Goal: Task Accomplishment & Management: Use online tool/utility

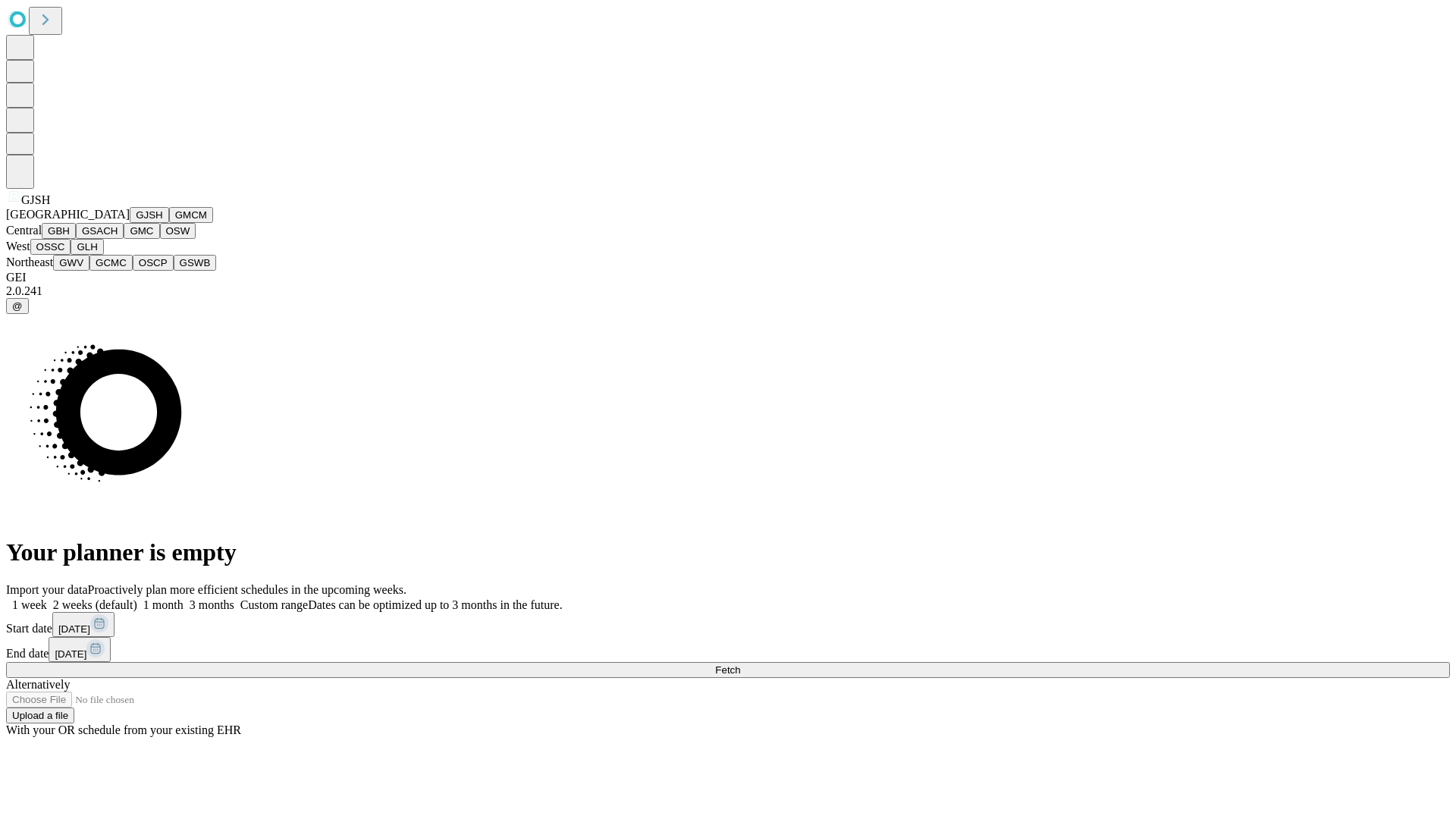
click at [130, 223] on button "GJSH" at bounding box center [149, 215] width 40 height 16
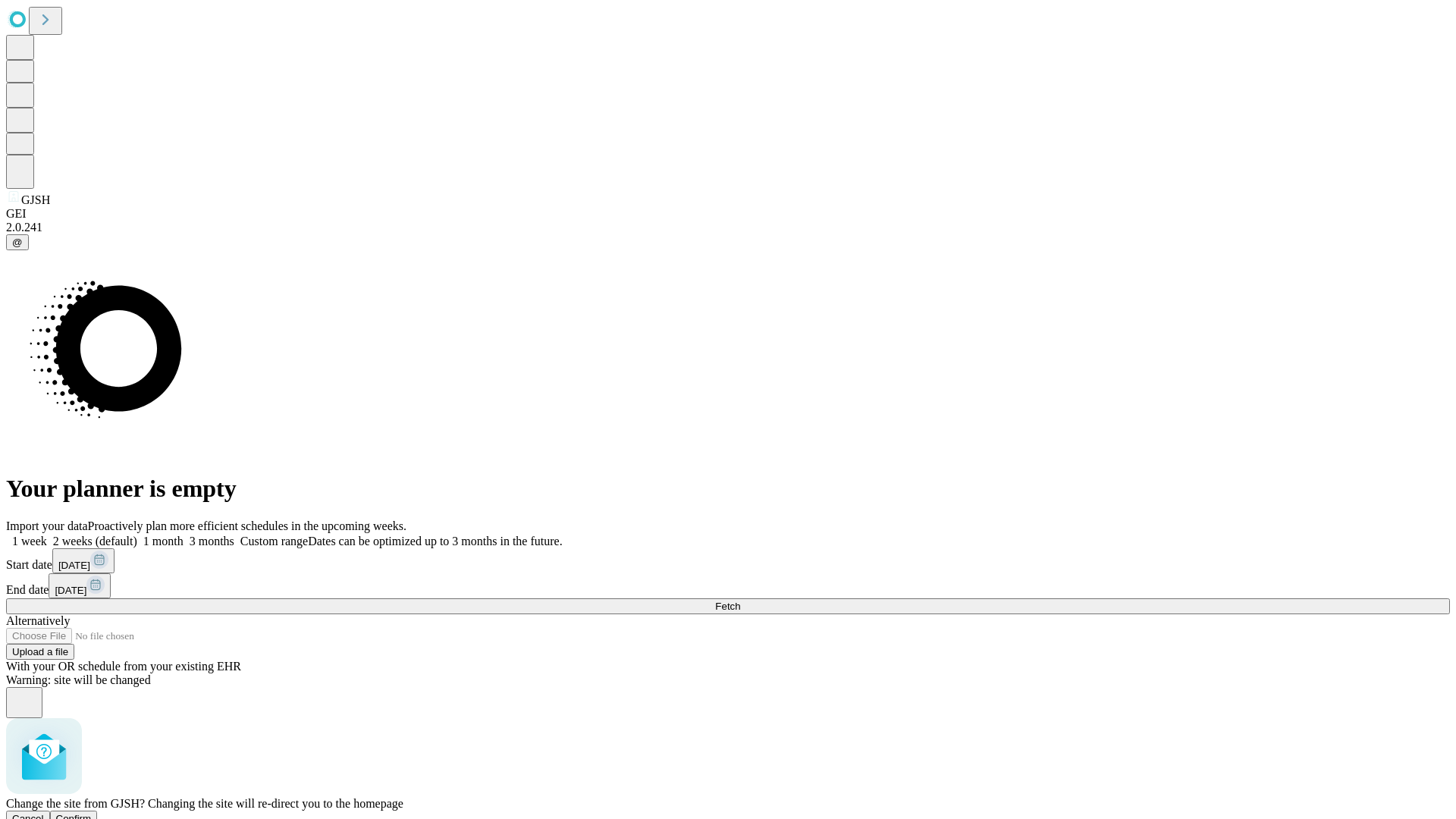
click at [92, 813] on span "Confirm" at bounding box center [74, 819] width 35 height 11
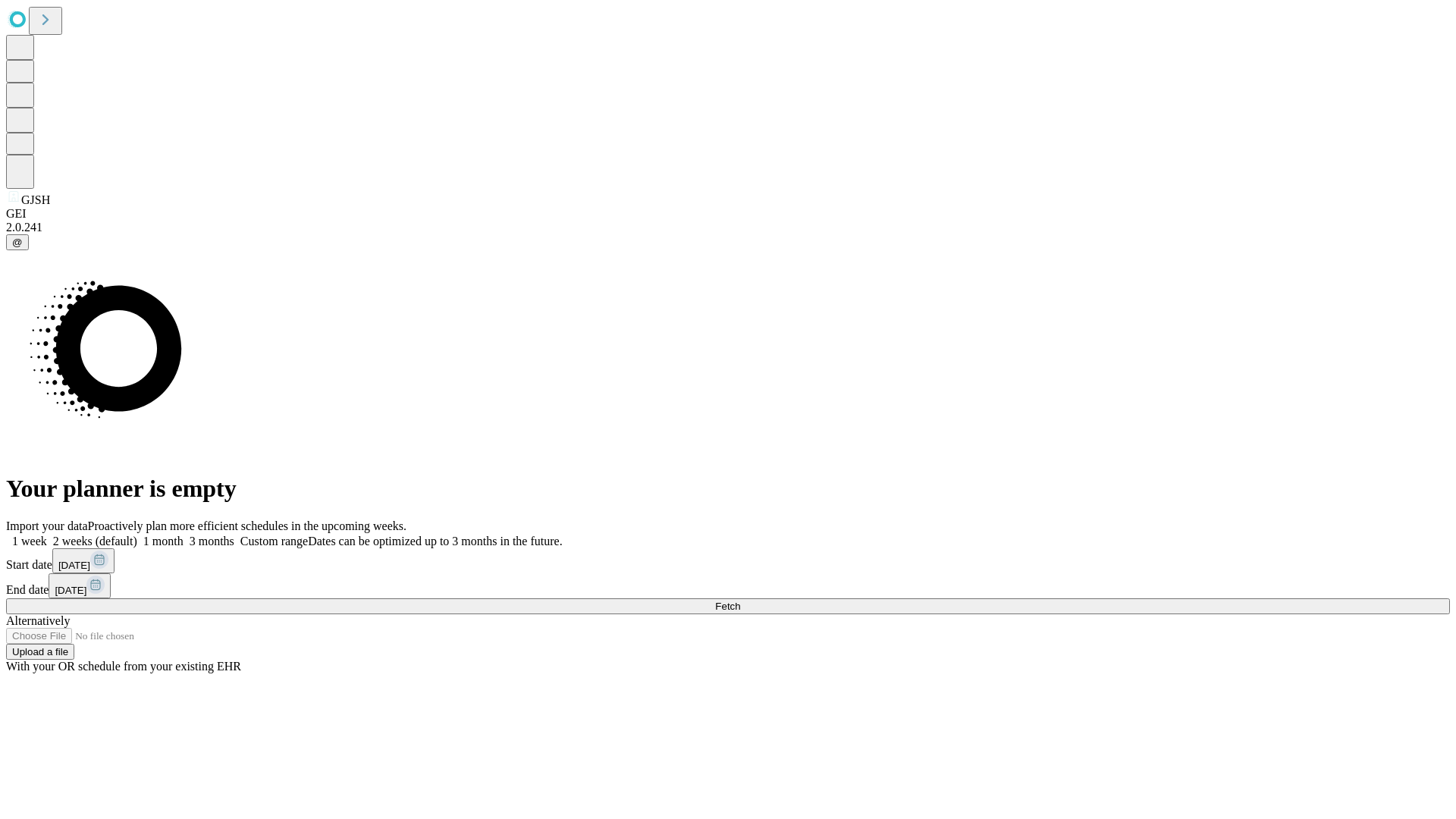
click at [183, 535] on label "1 month" at bounding box center [160, 541] width 46 height 13
click at [740, 601] on span "Fetch" at bounding box center [727, 607] width 25 height 11
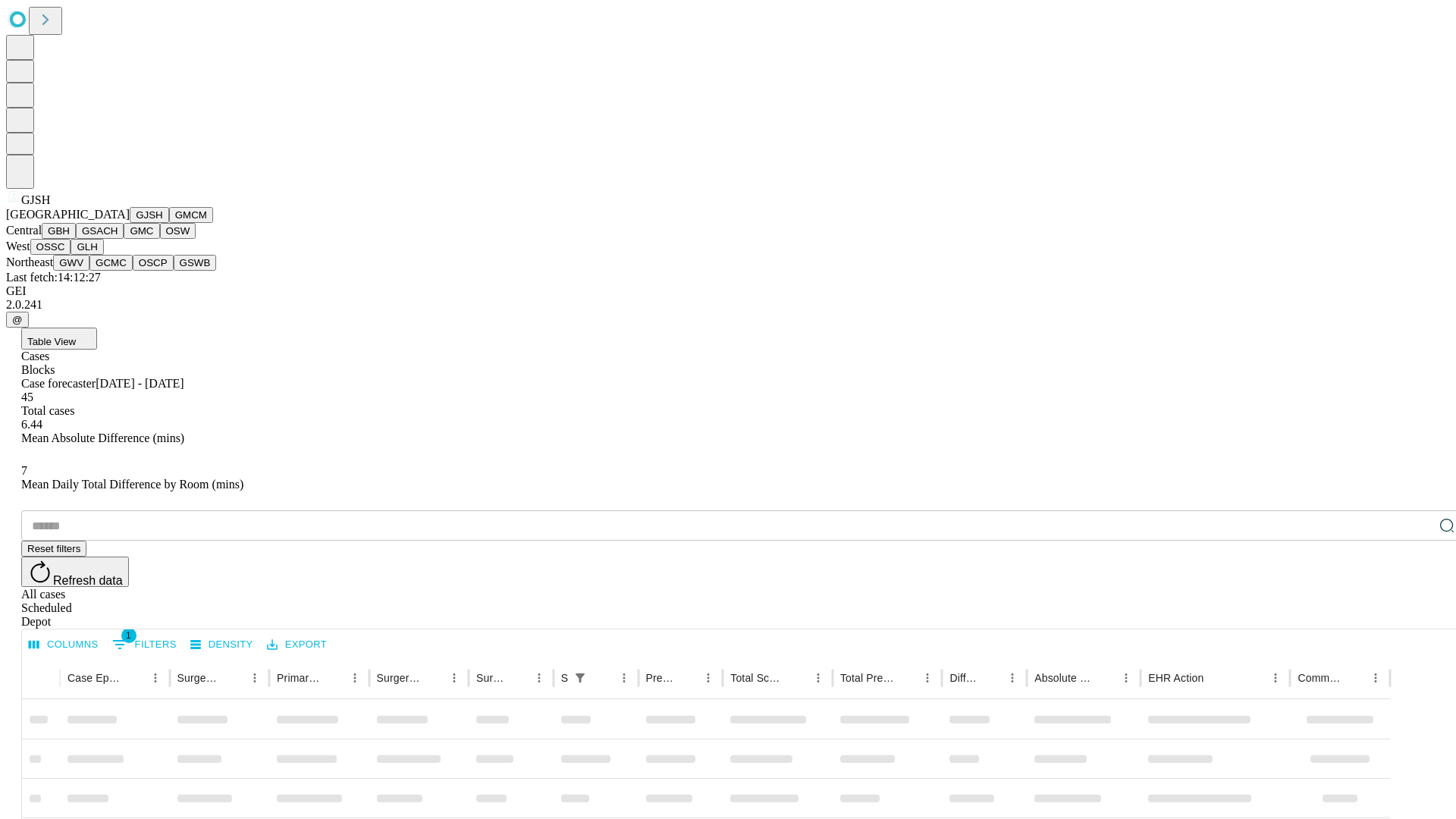
click at [169, 223] on button "GMCM" at bounding box center [191, 215] width 44 height 16
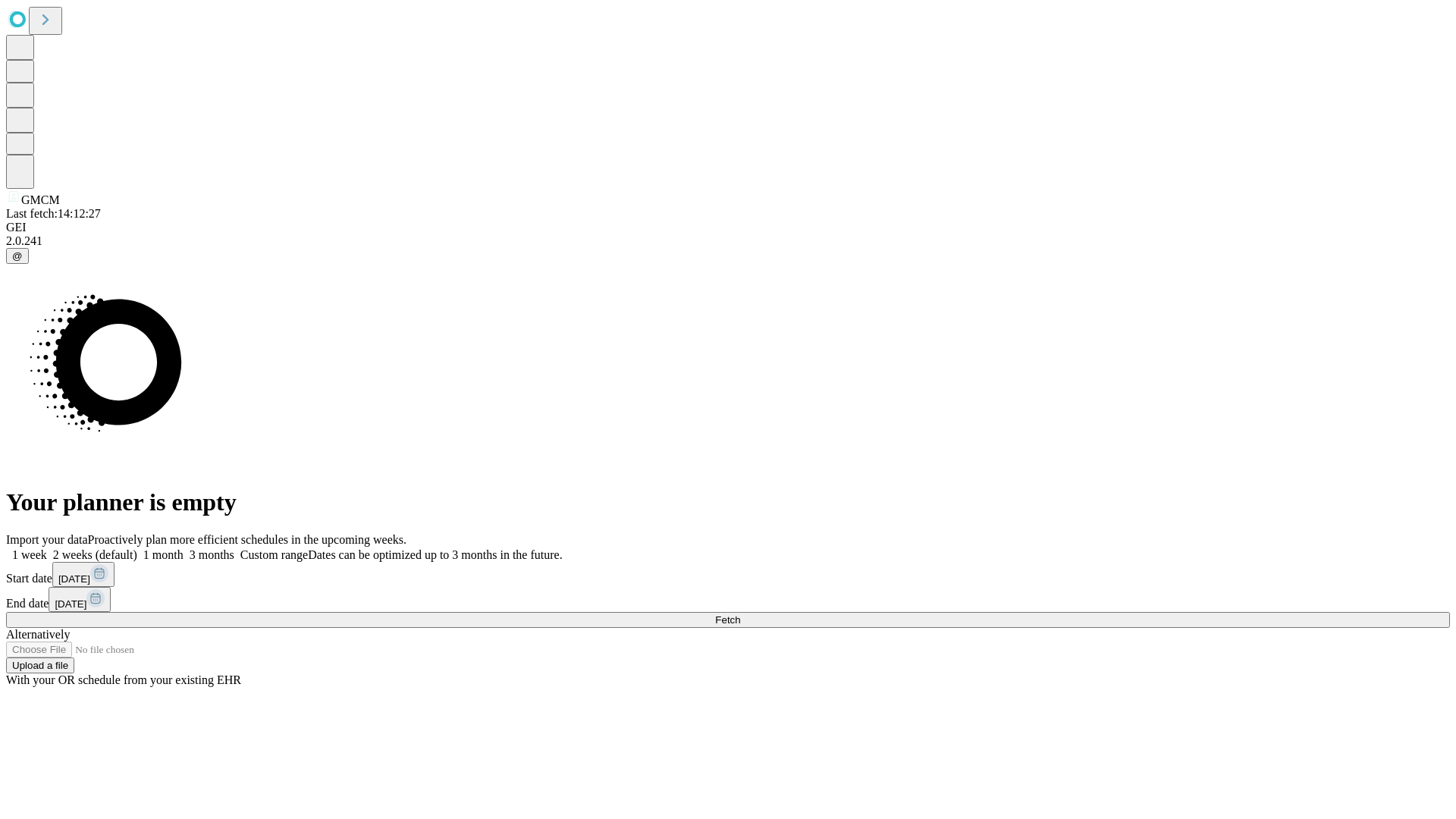
click at [183, 548] on label "1 month" at bounding box center [160, 555] width 46 height 13
click at [740, 614] on span "Fetch" at bounding box center [727, 620] width 25 height 11
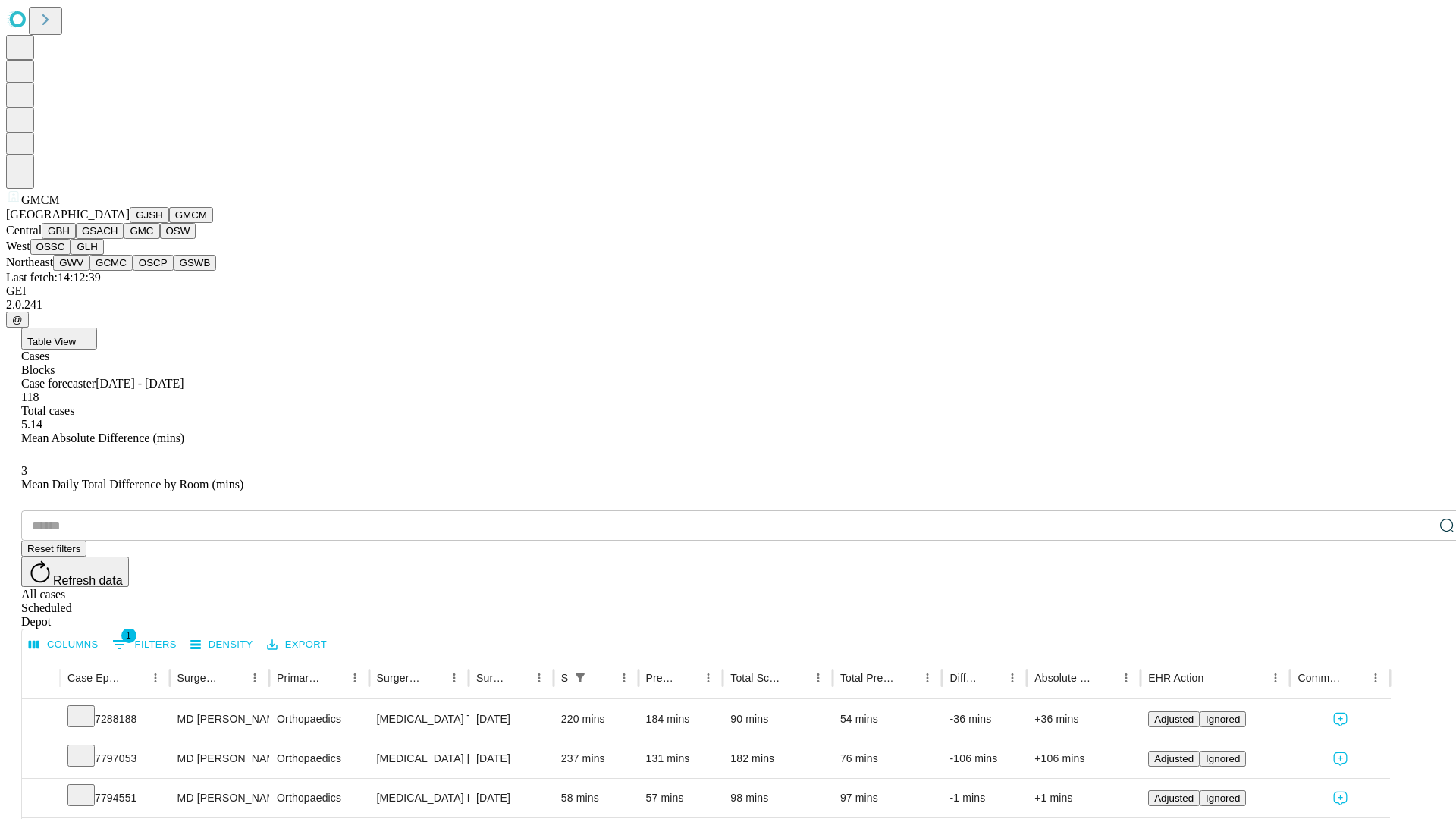
click at [76, 239] on button "GBH" at bounding box center [58, 231] width 34 height 16
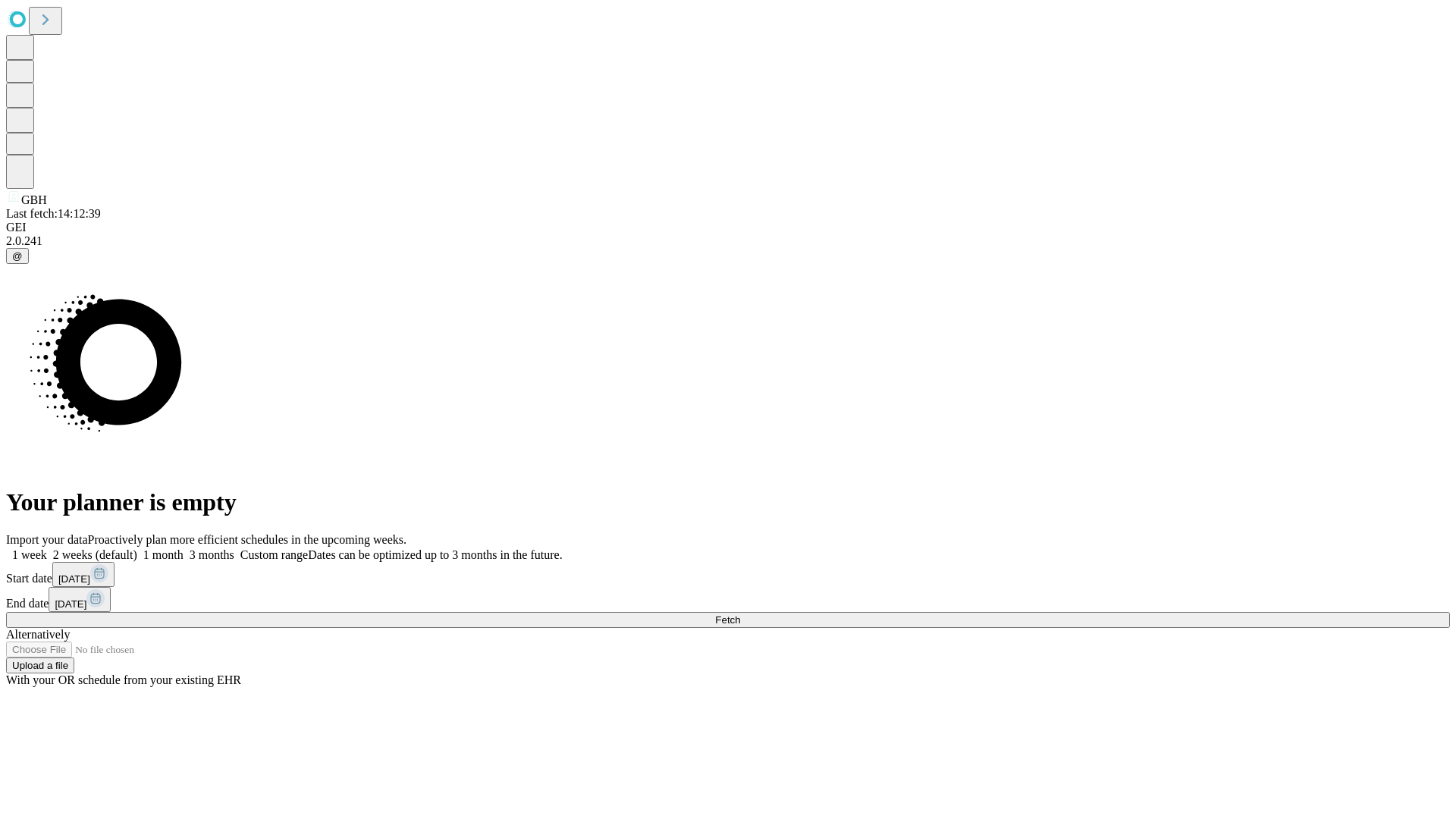
click at [183, 548] on label "1 month" at bounding box center [160, 555] width 46 height 13
click at [740, 614] on span "Fetch" at bounding box center [727, 620] width 25 height 11
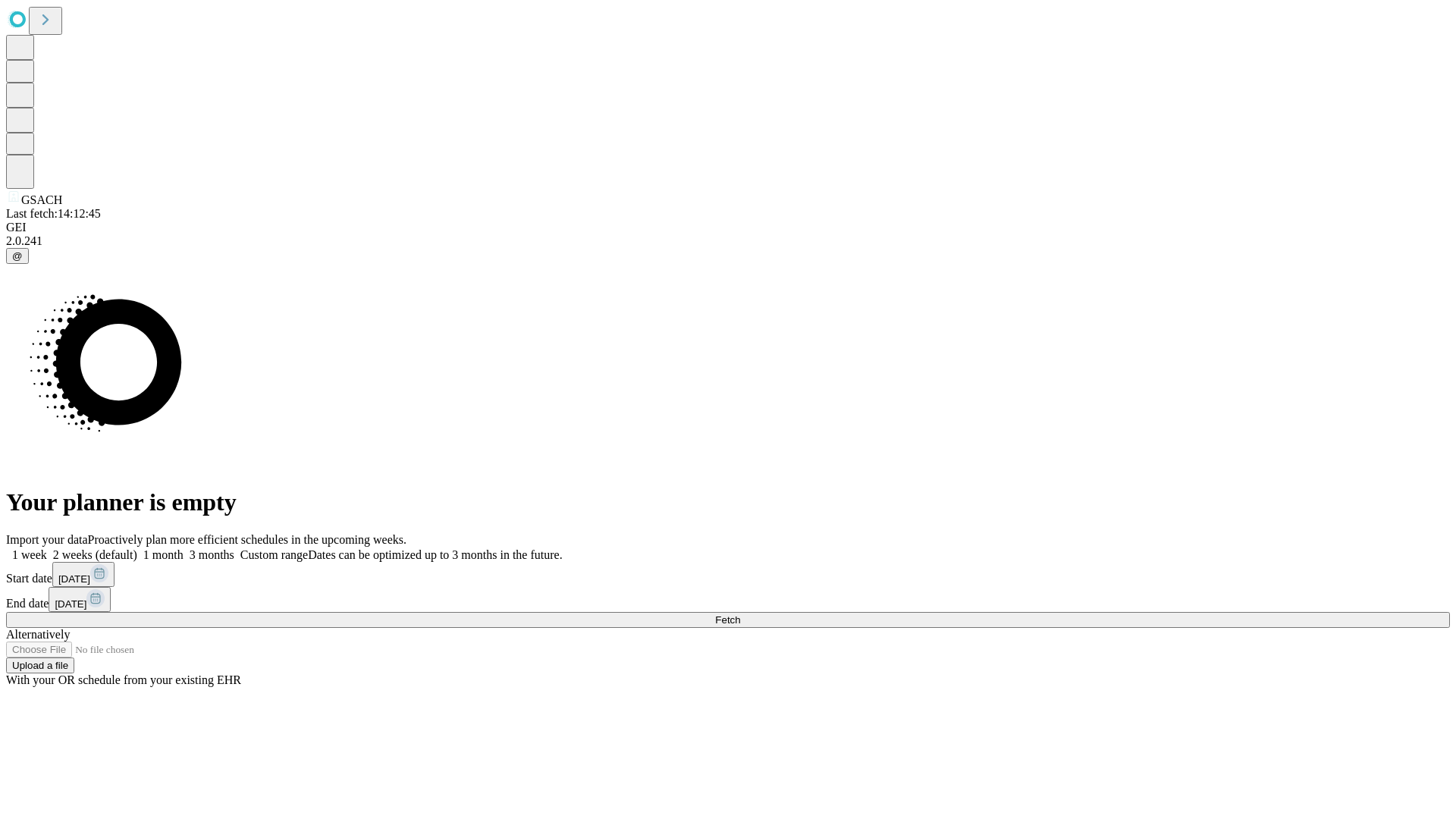
click at [183, 548] on label "1 month" at bounding box center [160, 555] width 46 height 13
click at [740, 614] on span "Fetch" at bounding box center [727, 620] width 25 height 11
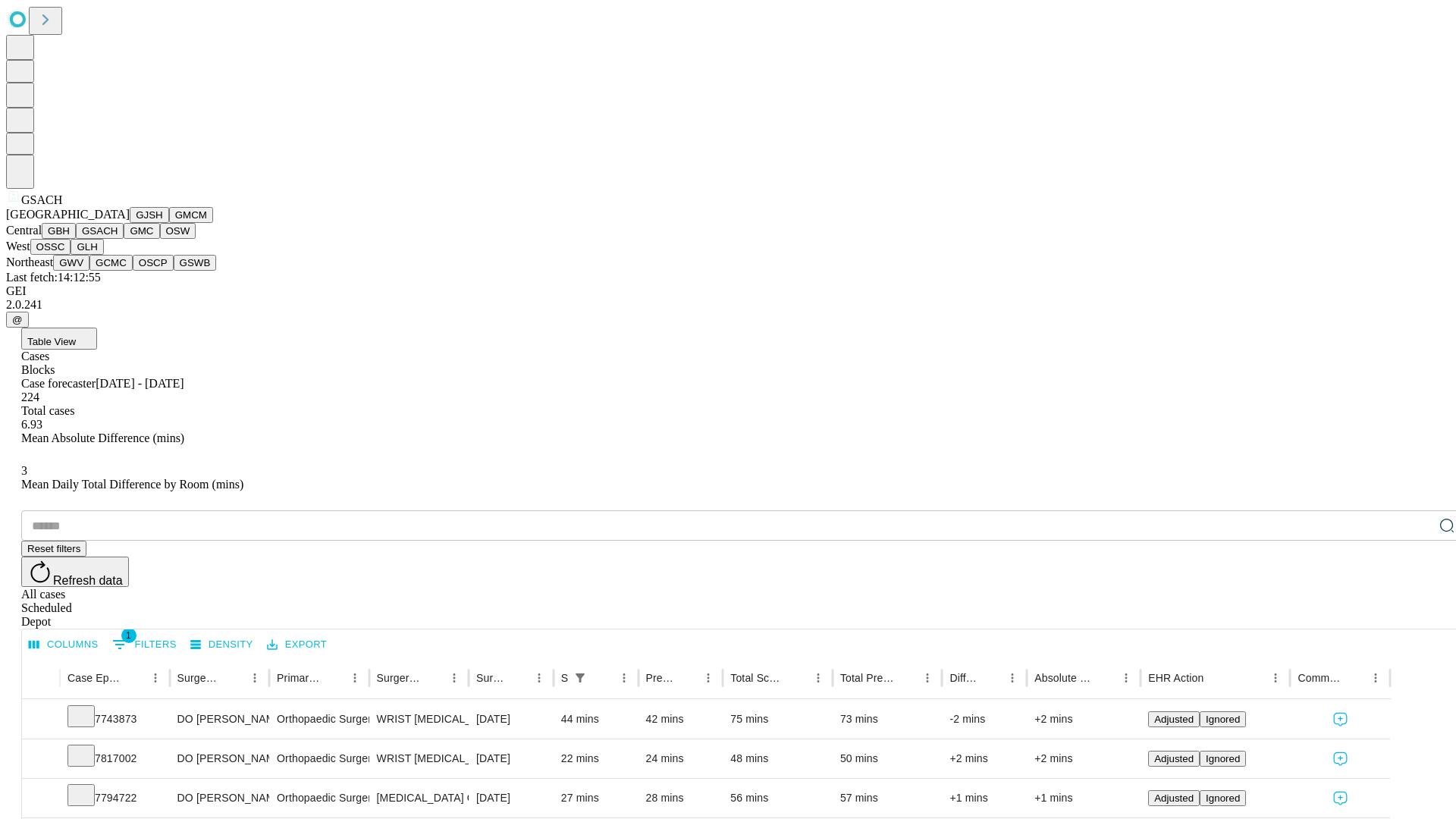
click at [123, 239] on button "GMC" at bounding box center [141, 231] width 35 height 16
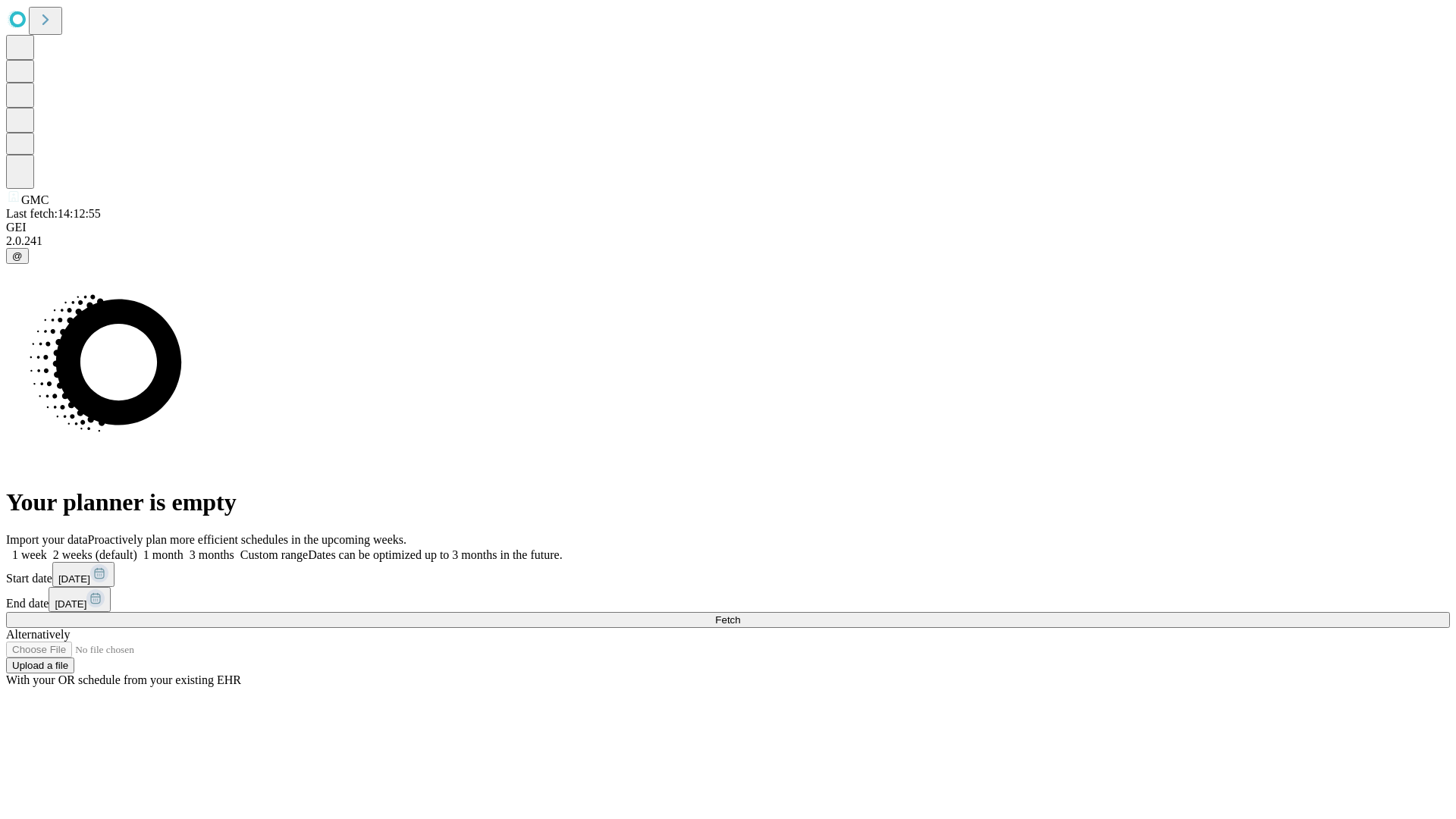
click at [183, 548] on label "1 month" at bounding box center [160, 555] width 46 height 13
click at [740, 614] on span "Fetch" at bounding box center [727, 620] width 25 height 11
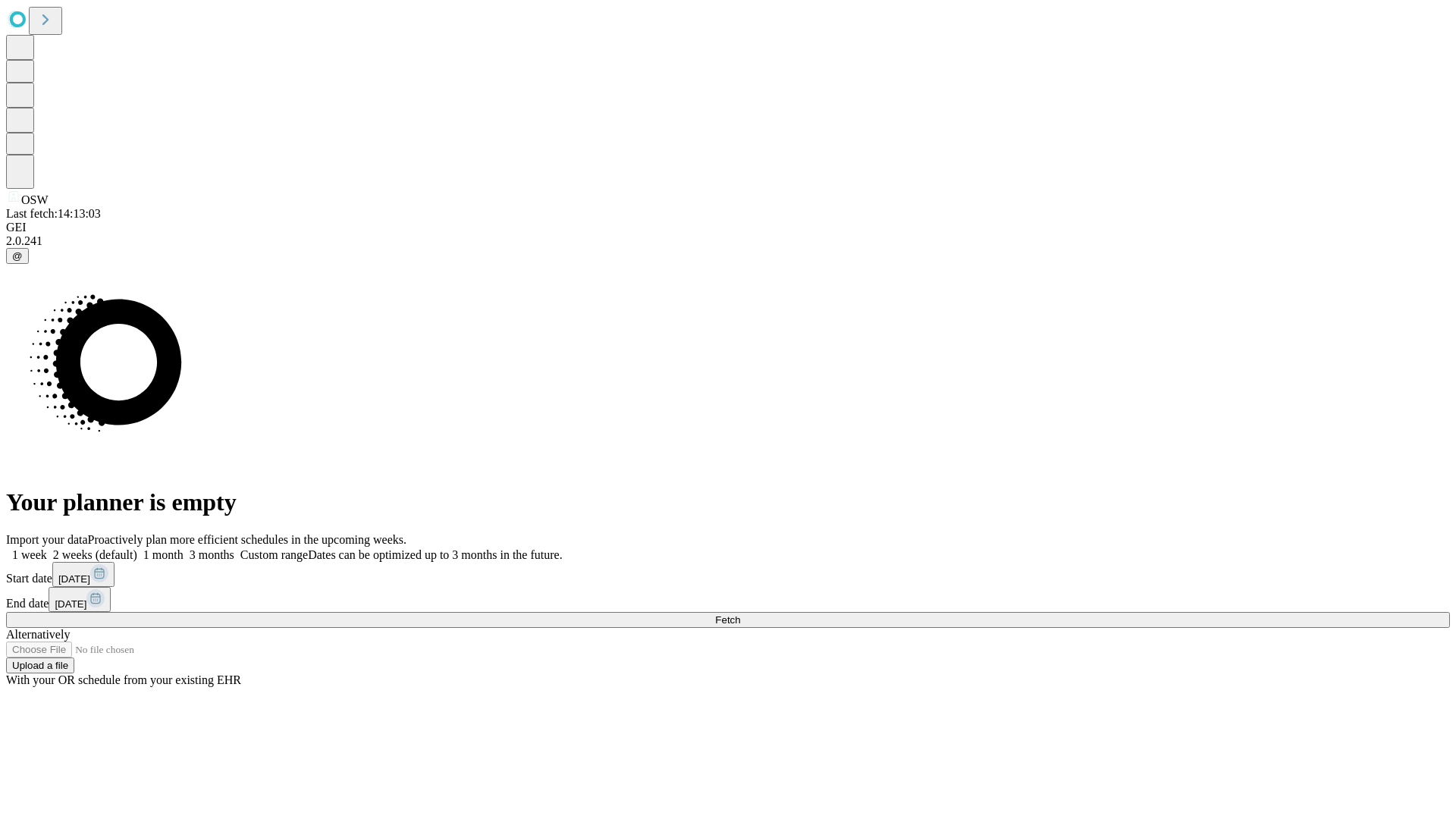
click at [183, 548] on label "1 month" at bounding box center [160, 555] width 46 height 13
click at [740, 614] on span "Fetch" at bounding box center [727, 620] width 25 height 11
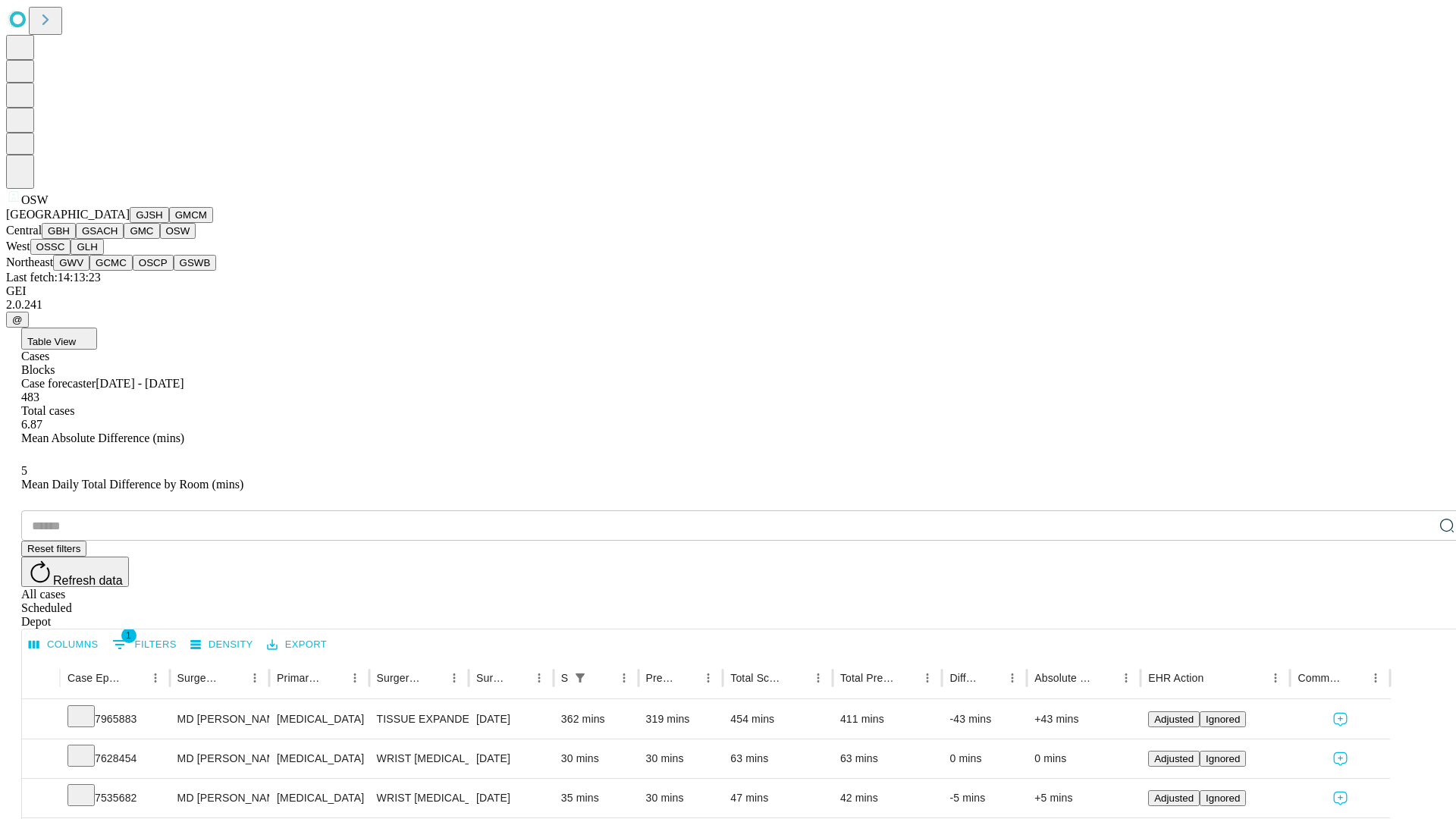
click at [71, 255] on button "OSSC" at bounding box center [51, 246] width 41 height 16
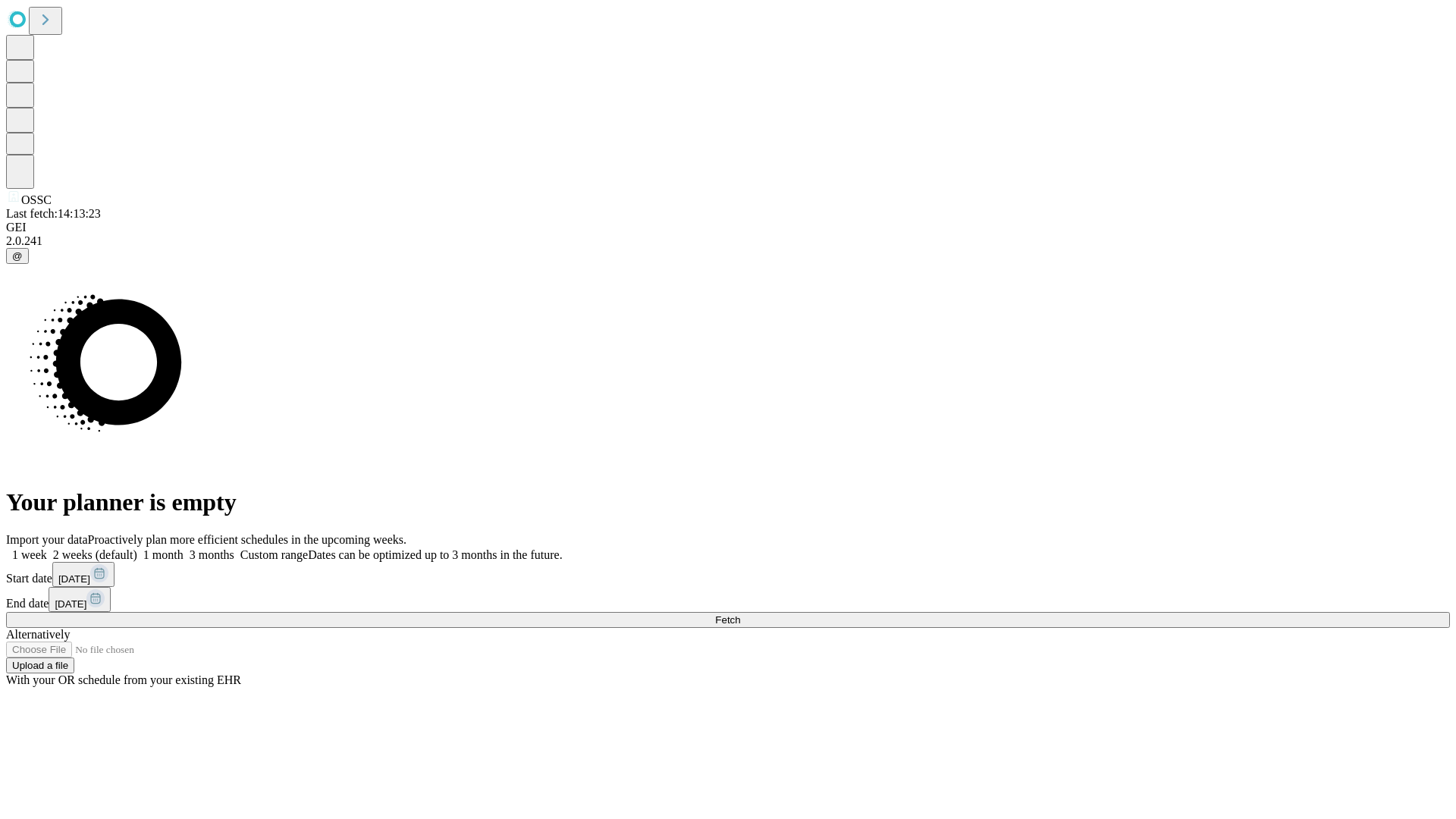
click at [183, 548] on label "1 month" at bounding box center [160, 555] width 46 height 13
click at [740, 614] on span "Fetch" at bounding box center [727, 620] width 25 height 11
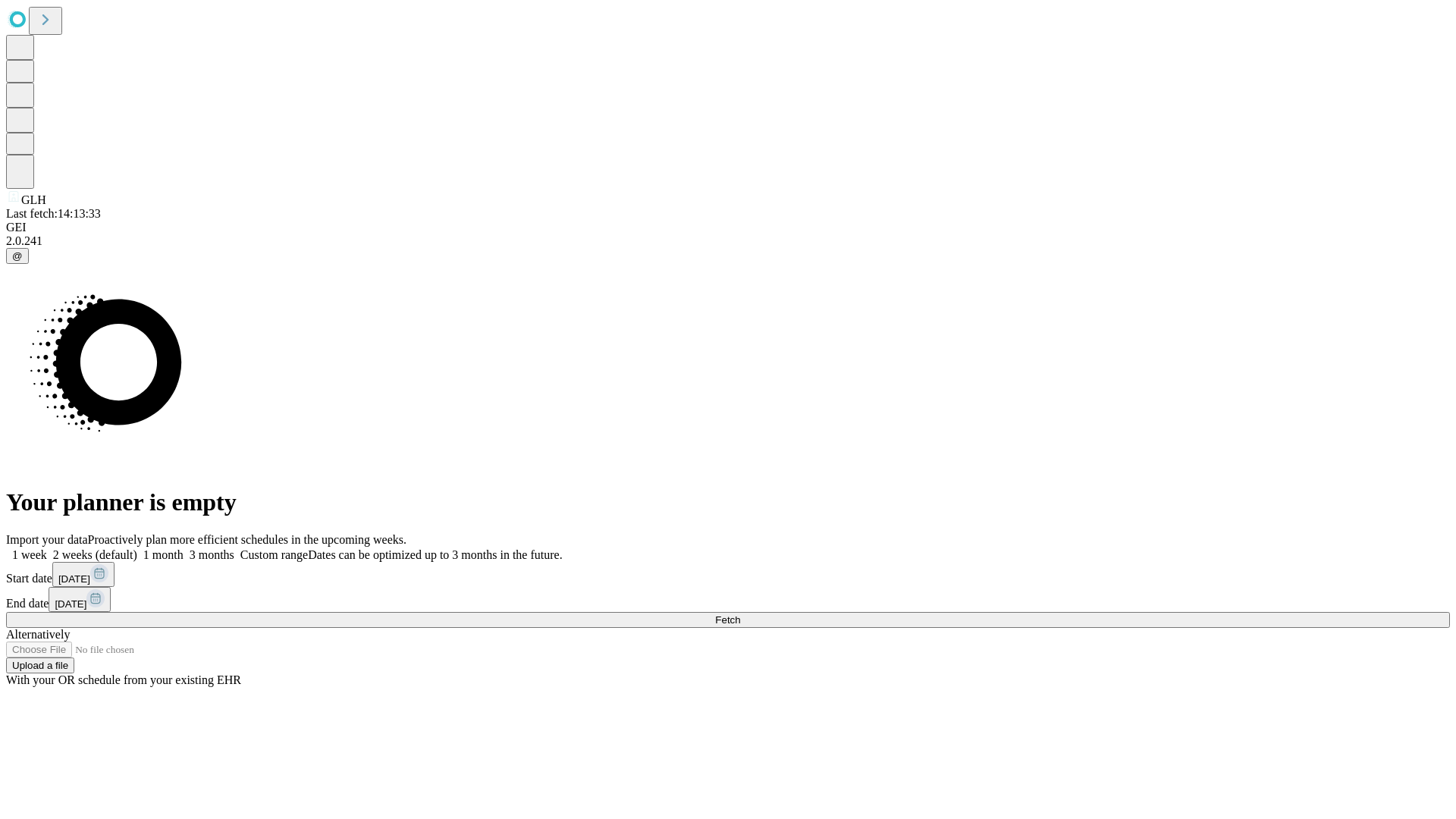
click at [740, 614] on span "Fetch" at bounding box center [727, 620] width 25 height 11
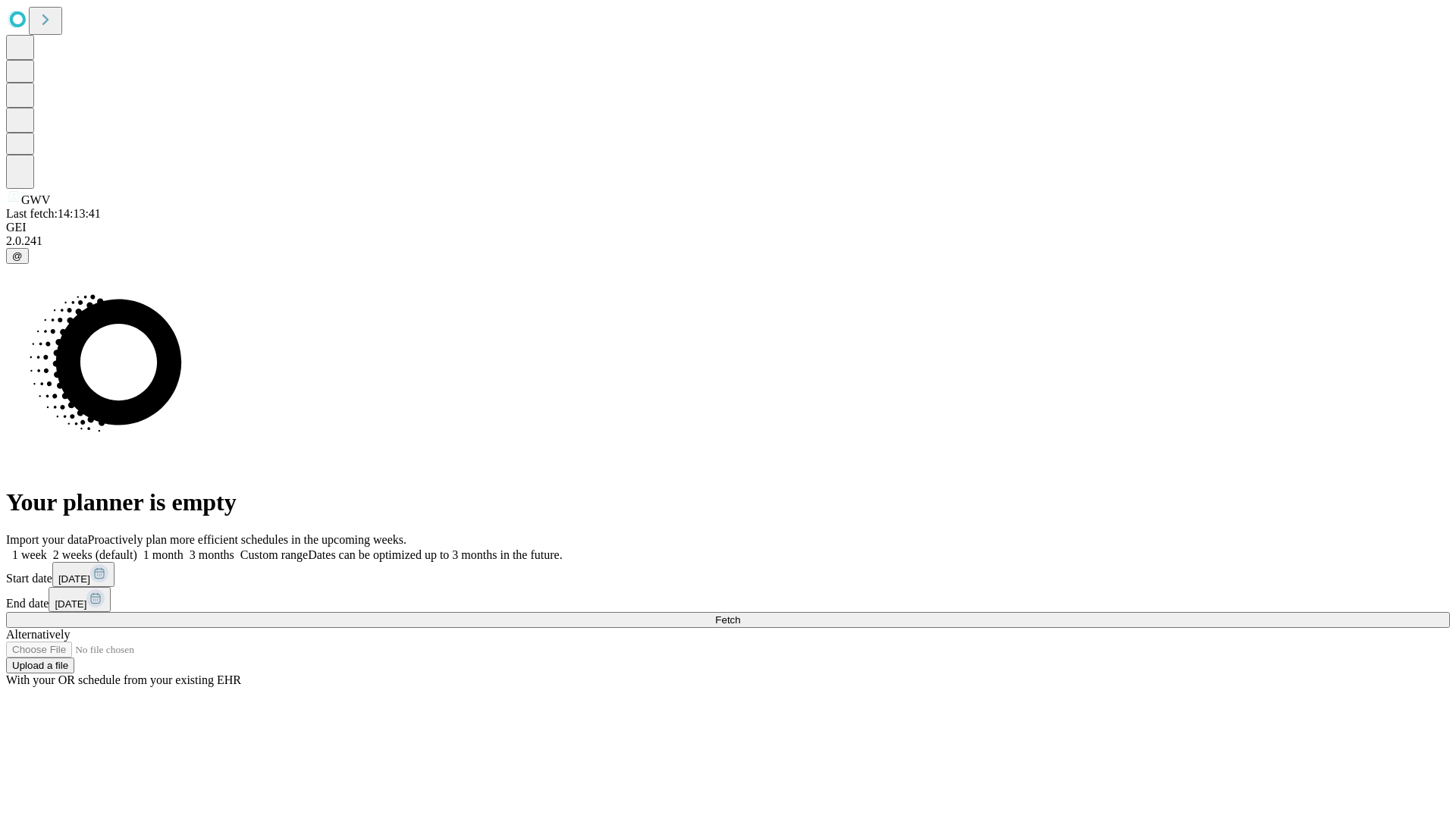
click at [183, 548] on label "1 month" at bounding box center [160, 555] width 46 height 13
click at [740, 614] on span "Fetch" at bounding box center [727, 620] width 25 height 11
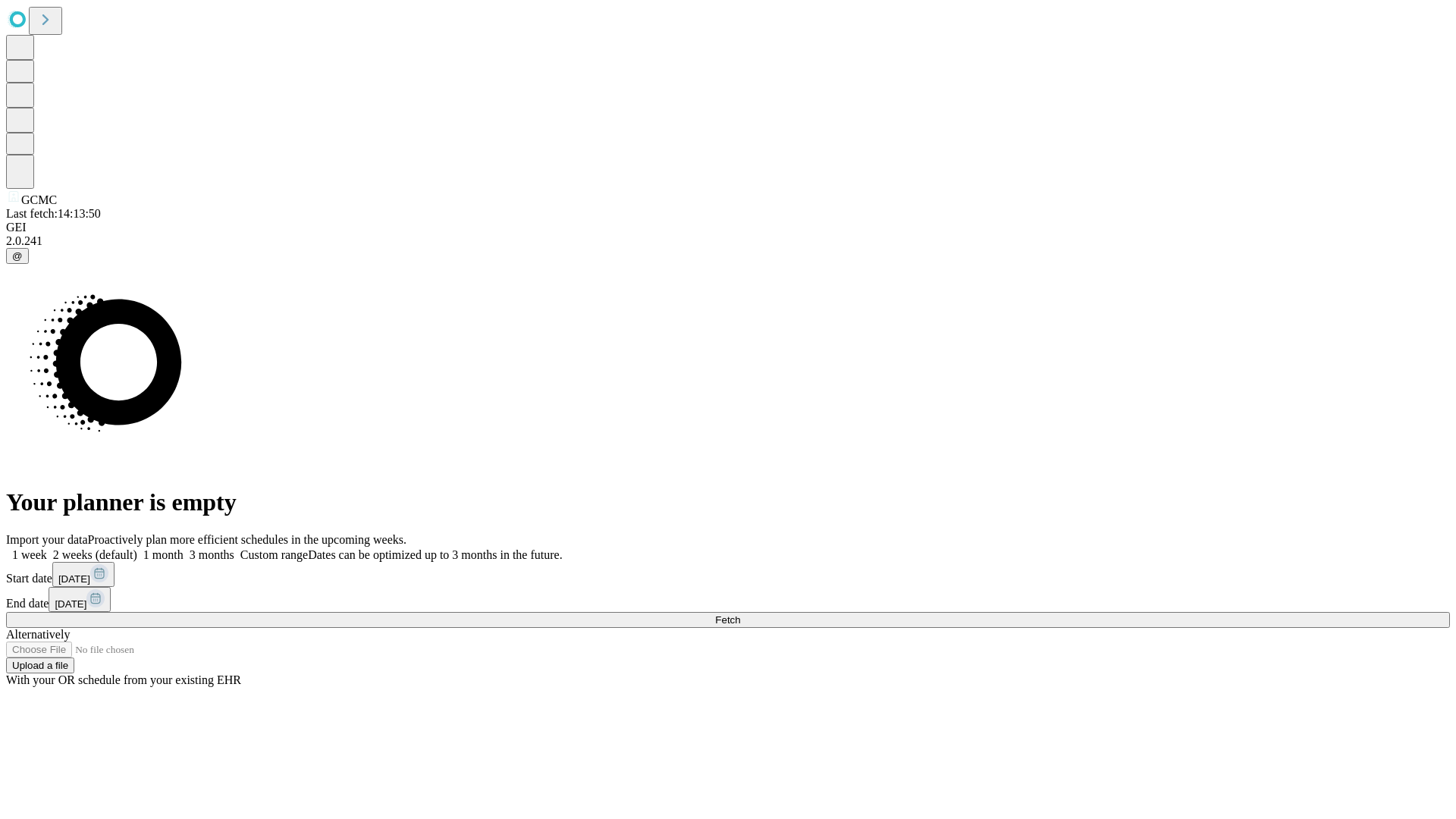
click at [183, 548] on label "1 month" at bounding box center [160, 555] width 46 height 13
click at [740, 614] on span "Fetch" at bounding box center [727, 620] width 25 height 11
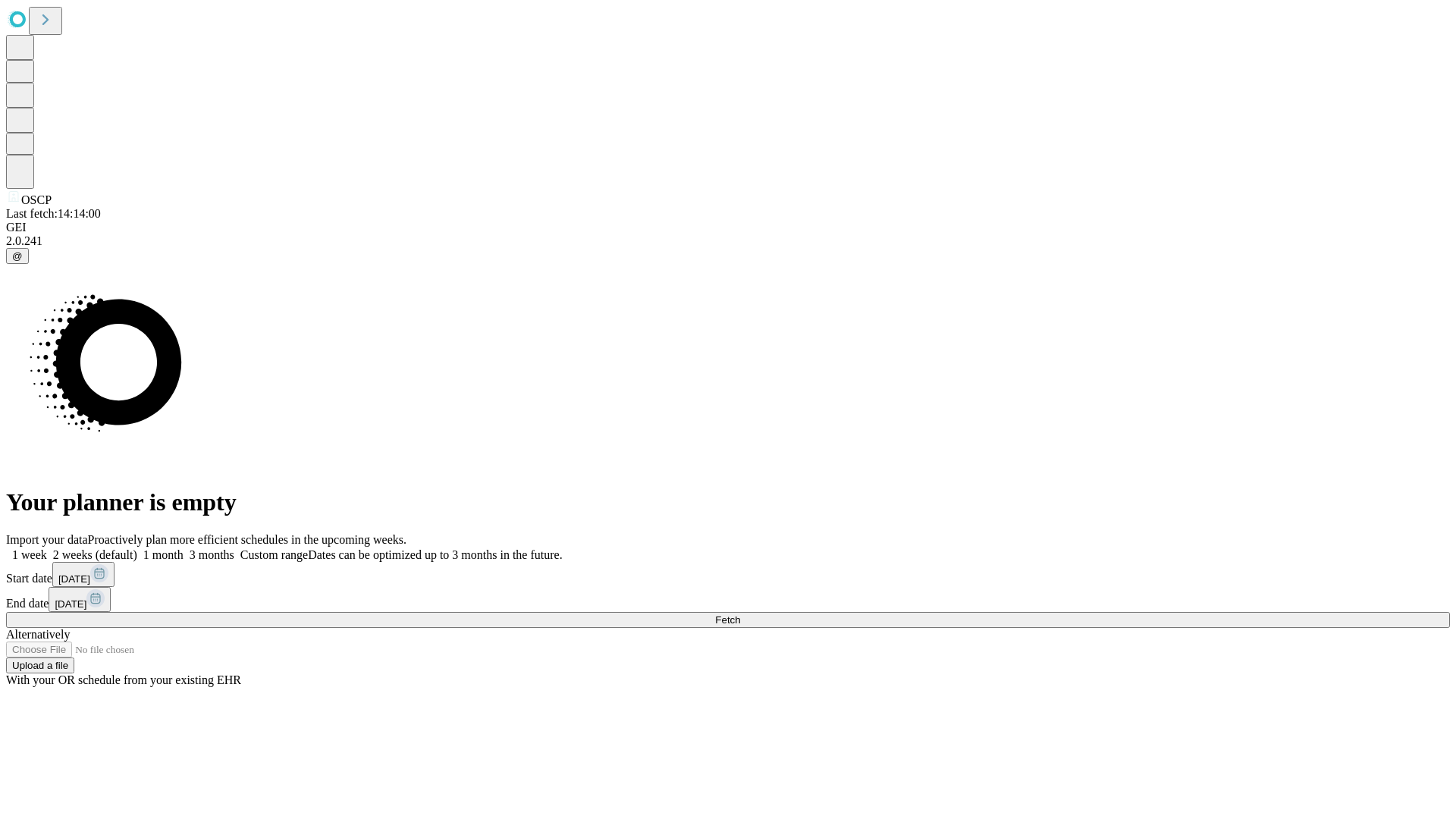
click at [183, 548] on label "1 month" at bounding box center [160, 555] width 46 height 13
click at [740, 614] on span "Fetch" at bounding box center [727, 620] width 25 height 11
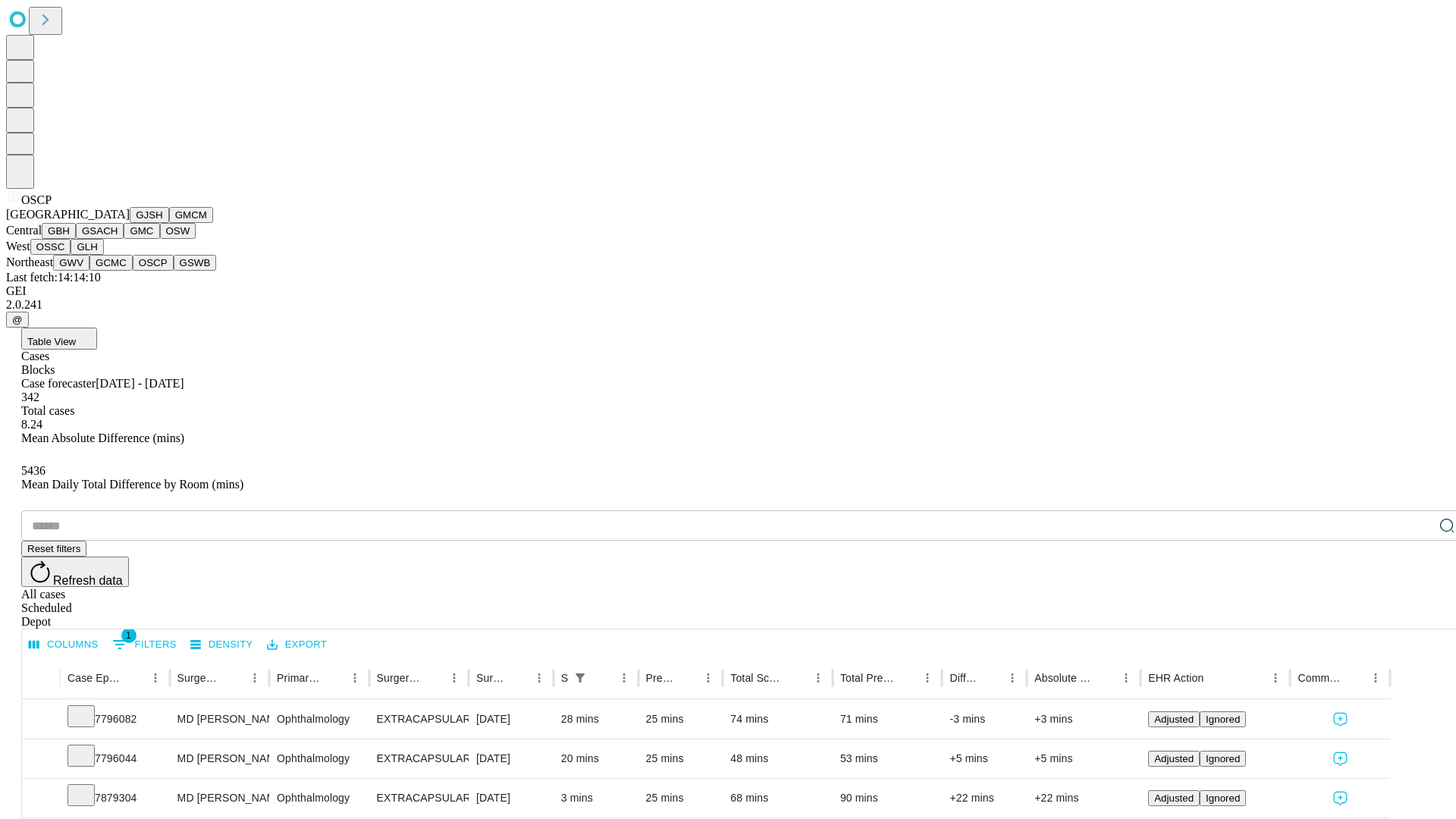
click at [174, 271] on button "GSWB" at bounding box center [195, 262] width 44 height 16
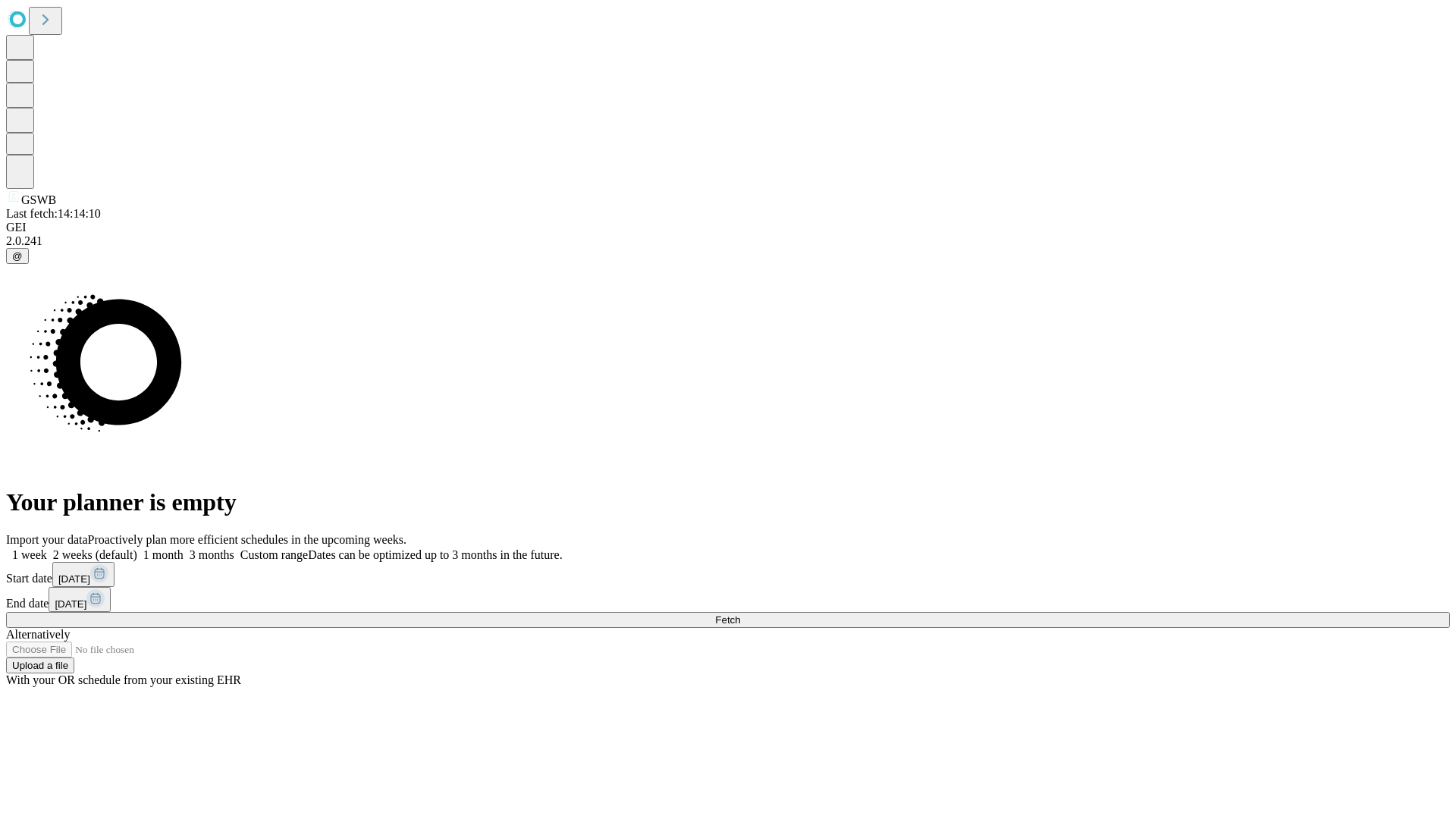
click at [183, 548] on label "1 month" at bounding box center [160, 555] width 46 height 13
click at [740, 614] on span "Fetch" at bounding box center [727, 620] width 25 height 11
